Goal: Entertainment & Leisure: Consume media (video, audio)

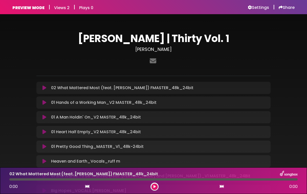
scroll to position [46, 0]
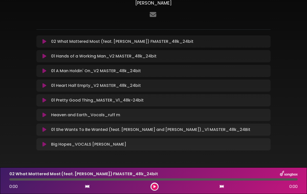
click at [159, 43] on p "02 What Mattered Most (feat. [PERSON_NAME]) FMASTER_48k_24bit Loading Track..." at bounding box center [122, 41] width 142 height 6
click at [124, 44] on p "02 What Mattered Most (feat. [PERSON_NAME]) FMASTER_48k_24bit Loading Track..." at bounding box center [122, 41] width 142 height 6
click at [42, 42] on icon at bounding box center [44, 41] width 4 height 5
click at [45, 41] on icon at bounding box center [44, 41] width 4 height 5
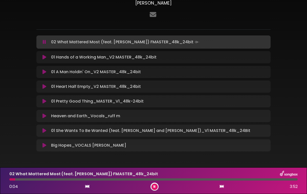
click at [45, 42] on icon at bounding box center [44, 41] width 3 height 5
